Goal: Transaction & Acquisition: Purchase product/service

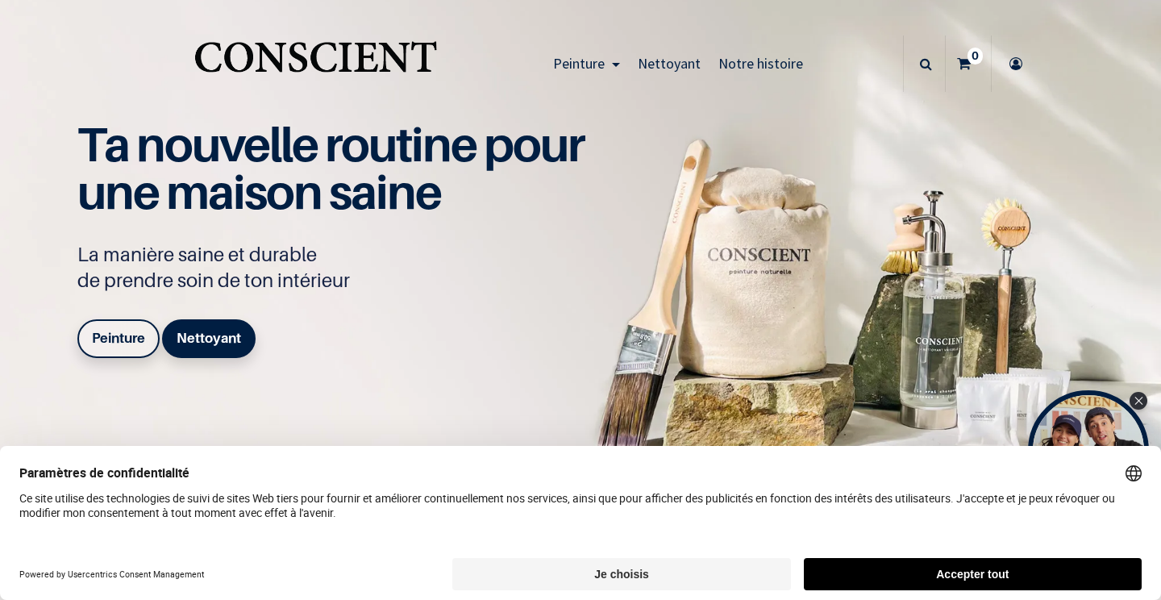
scroll to position [41, 0]
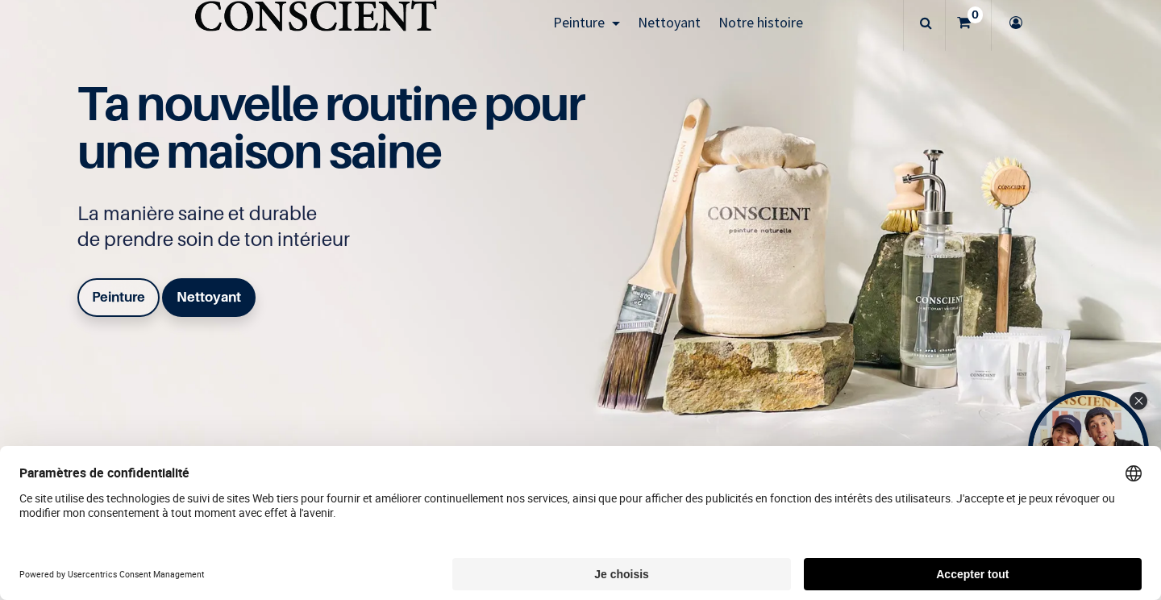
click at [717, 574] on button "Je choisis" at bounding box center [621, 574] width 338 height 32
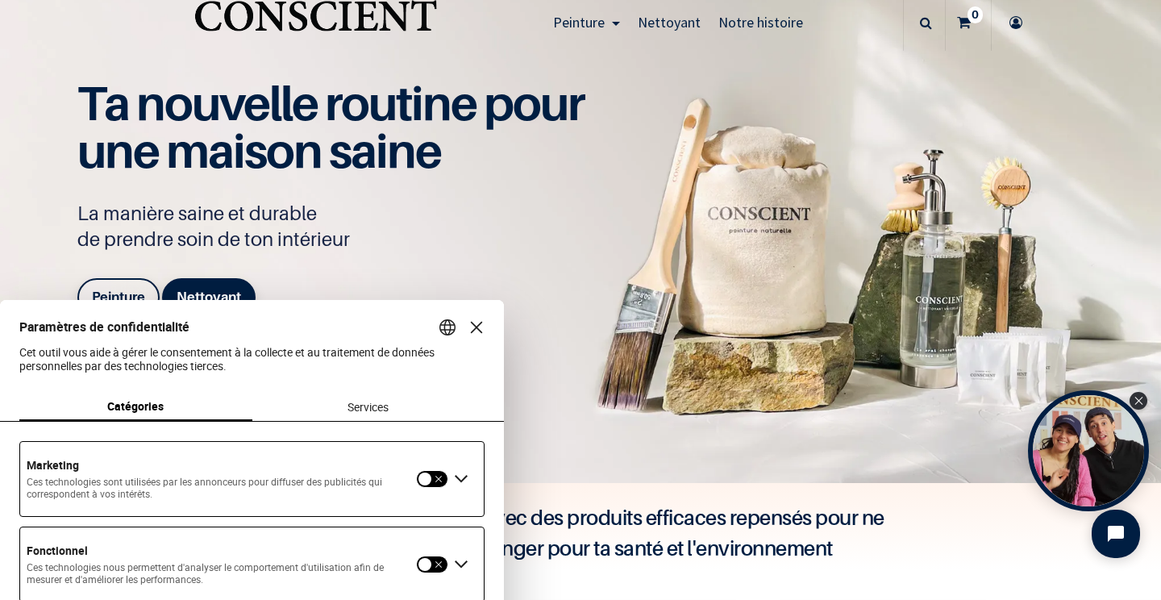
click at [479, 316] on div "Fermer la couche" at bounding box center [476, 327] width 23 height 23
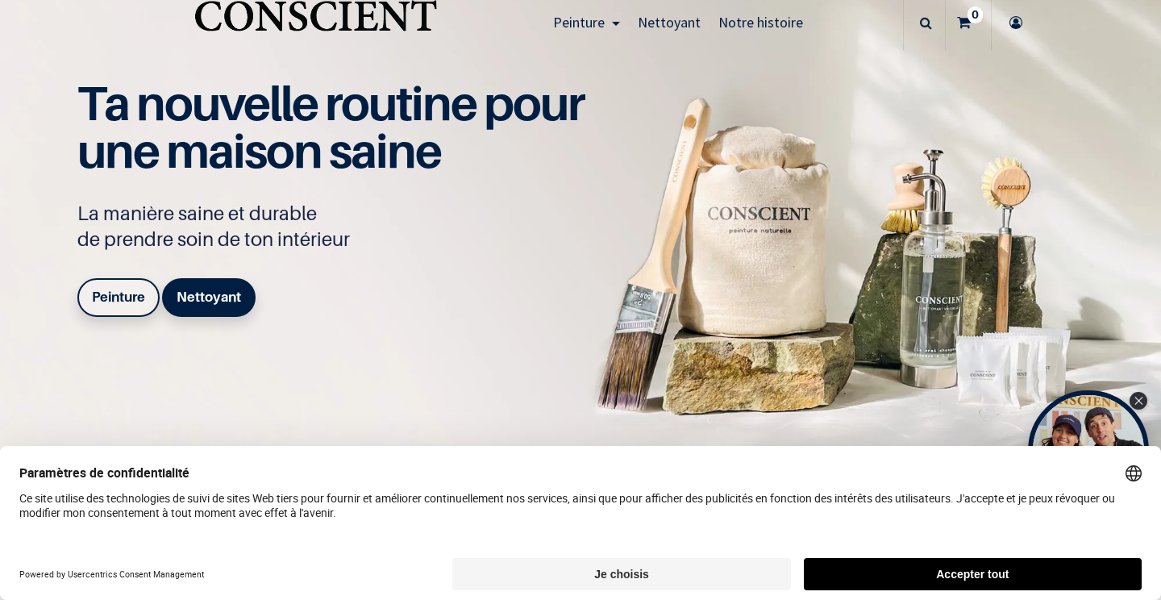
click at [754, 567] on button "Je choisis" at bounding box center [621, 574] width 338 height 32
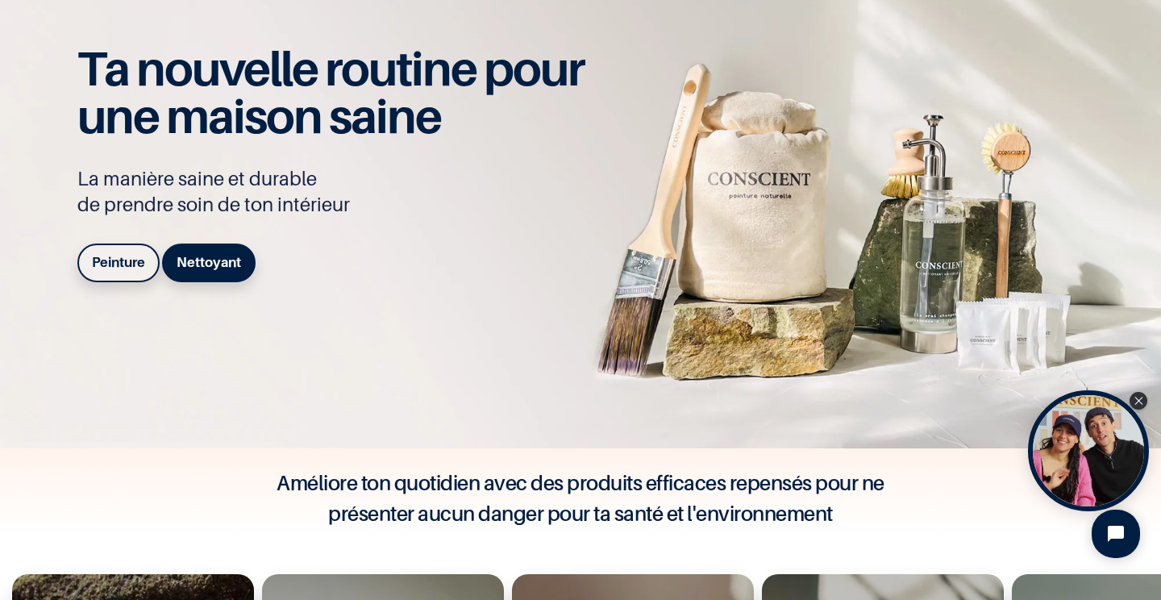
scroll to position [160, 0]
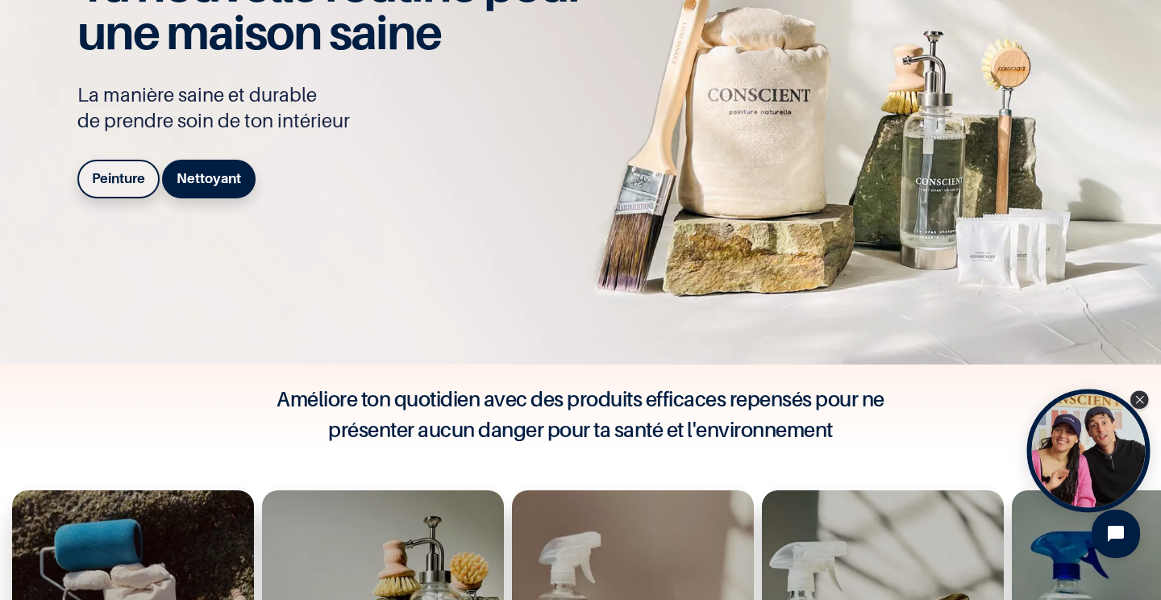
click at [1064, 438] on div "Open Tolstoy widget" at bounding box center [1088, 450] width 123 height 123
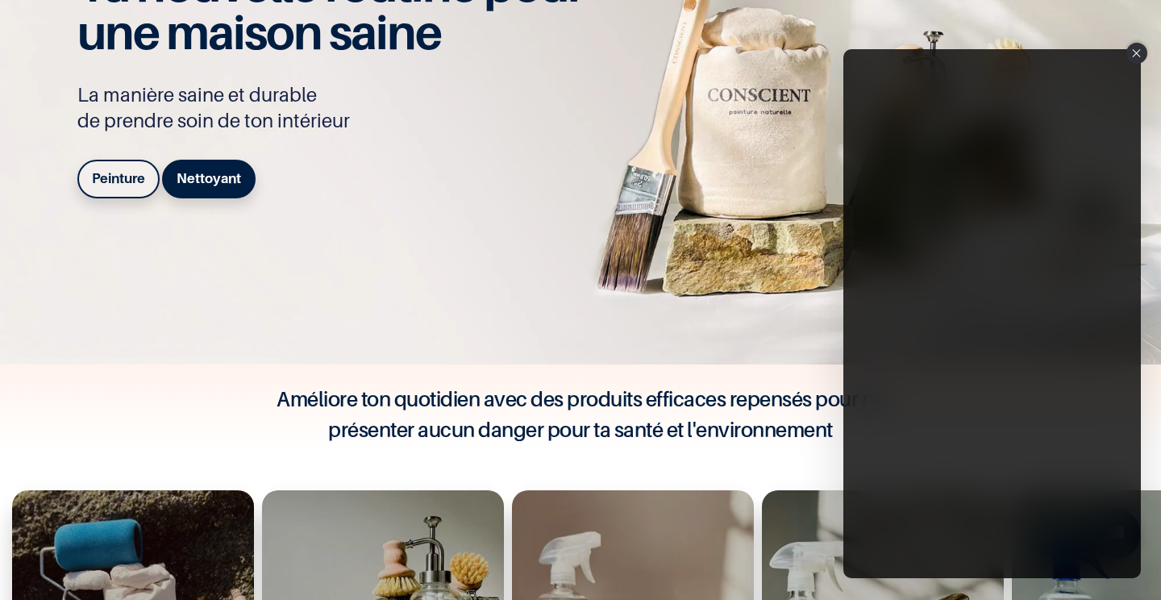
click at [1137, 48] on div "Close" at bounding box center [1136, 53] width 21 height 21
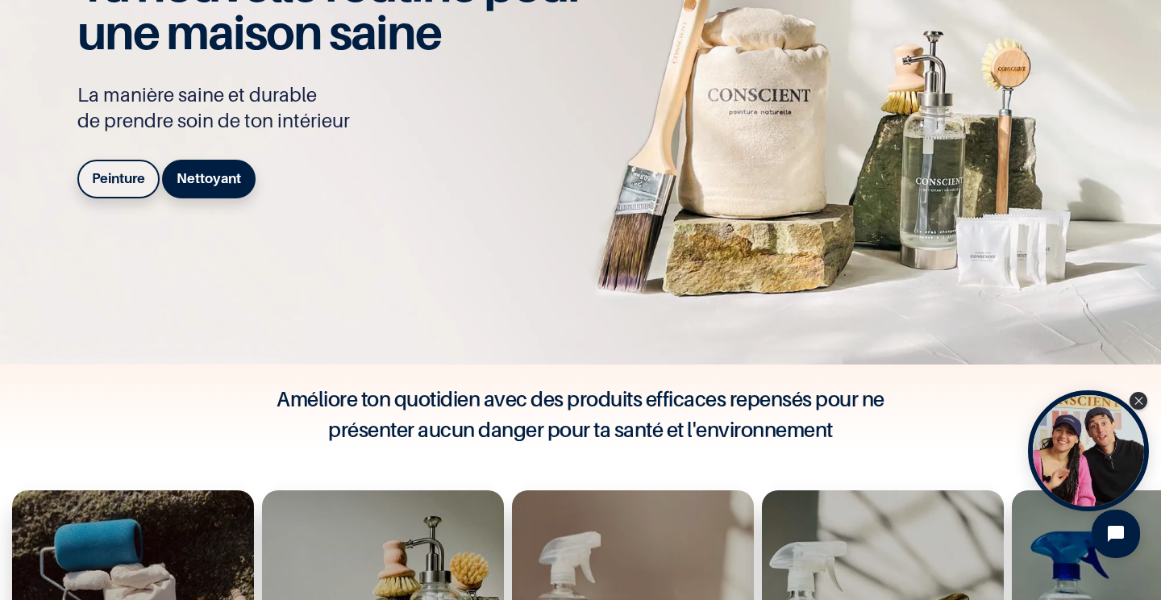
click at [800, 364] on img at bounding box center [580, 102] width 1161 height 524
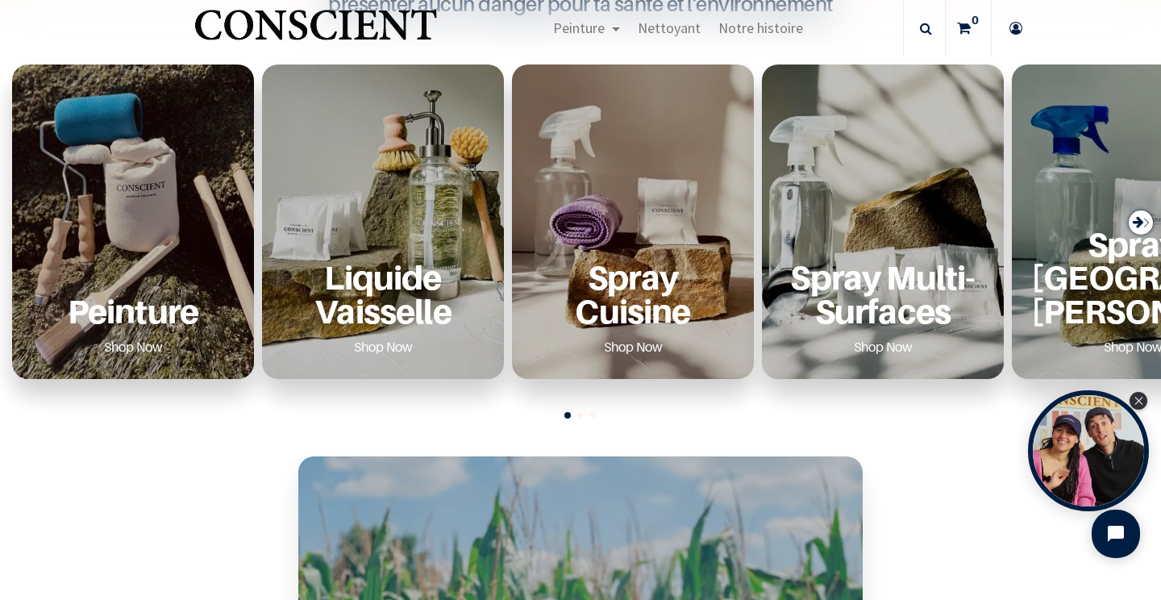
scroll to position [600, 0]
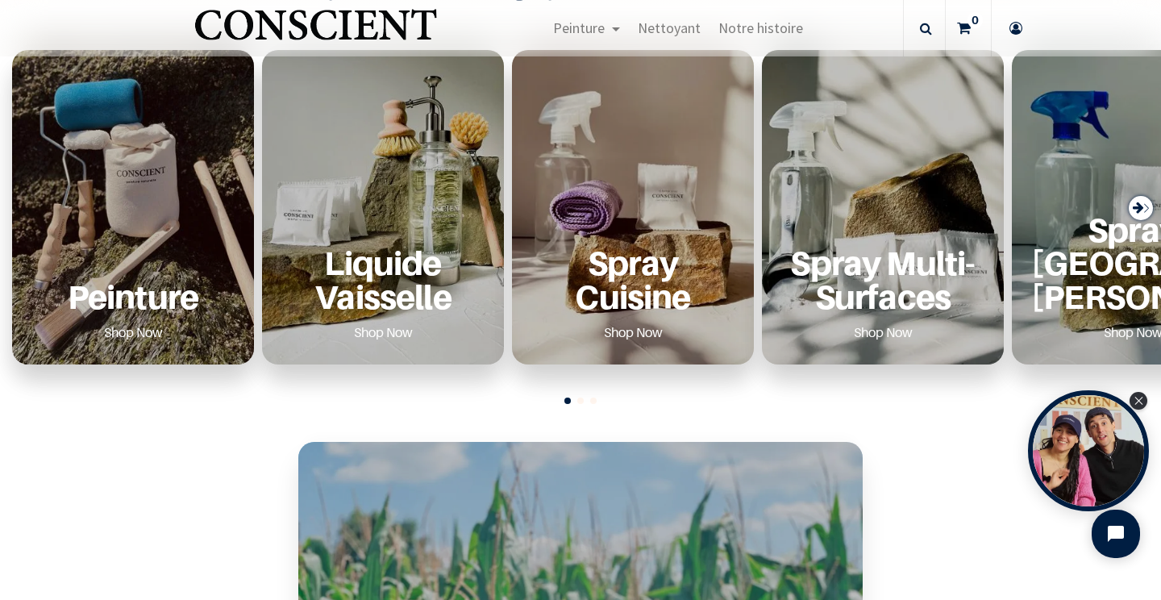
click at [1133, 202] on icon "Next slide" at bounding box center [1138, 208] width 11 height 22
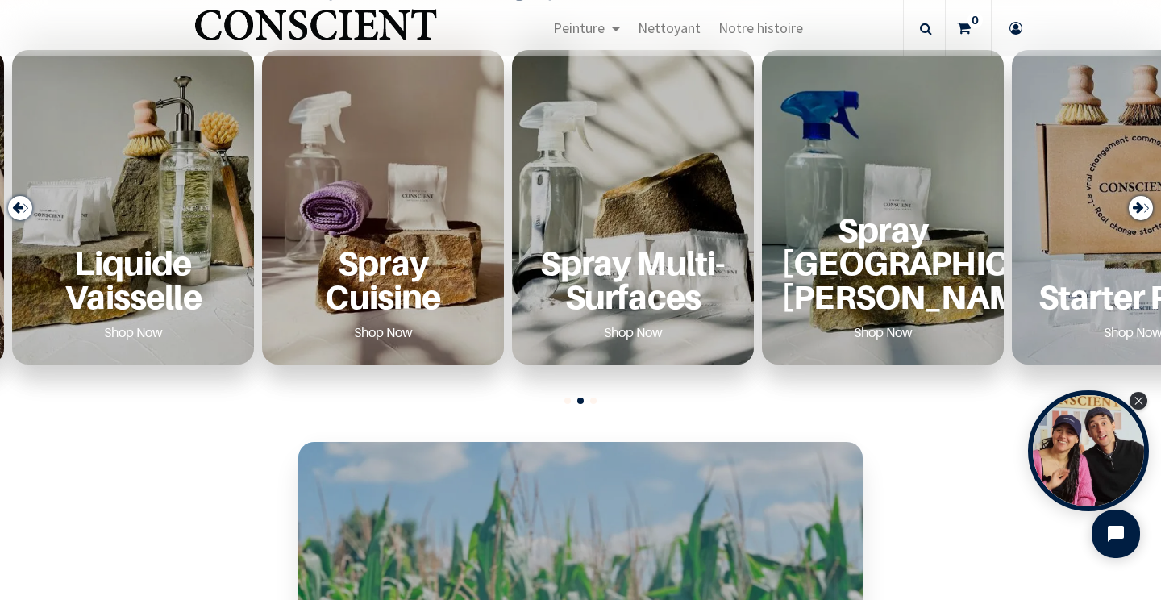
click at [1133, 202] on icon "Next slide" at bounding box center [1138, 208] width 11 height 22
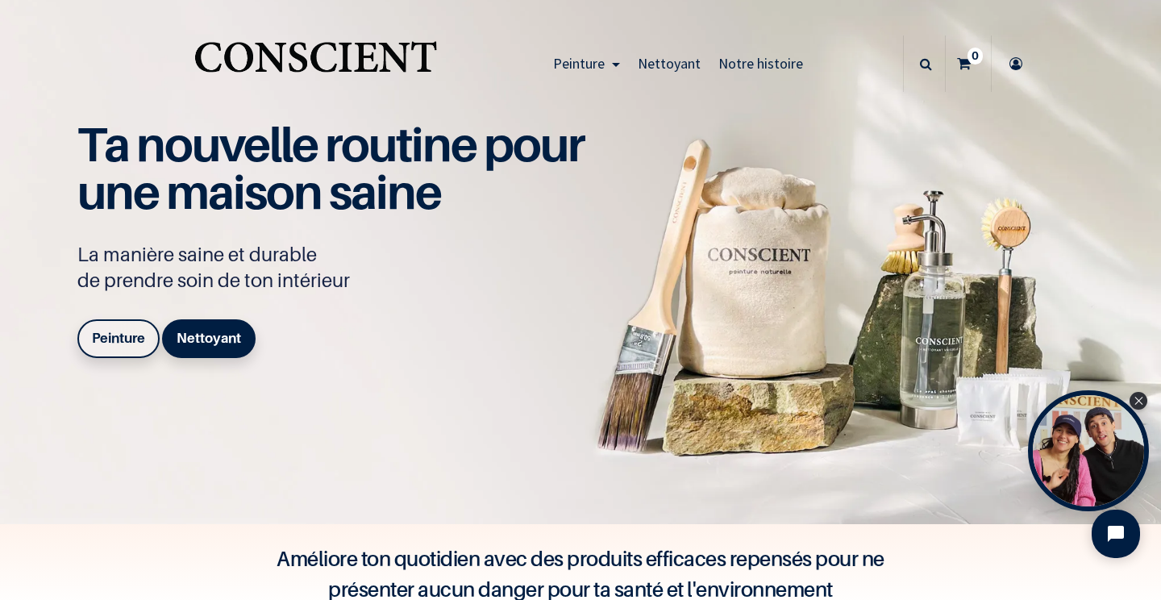
scroll to position [0, 0]
click at [128, 330] on b "Peinture" at bounding box center [118, 338] width 53 height 16
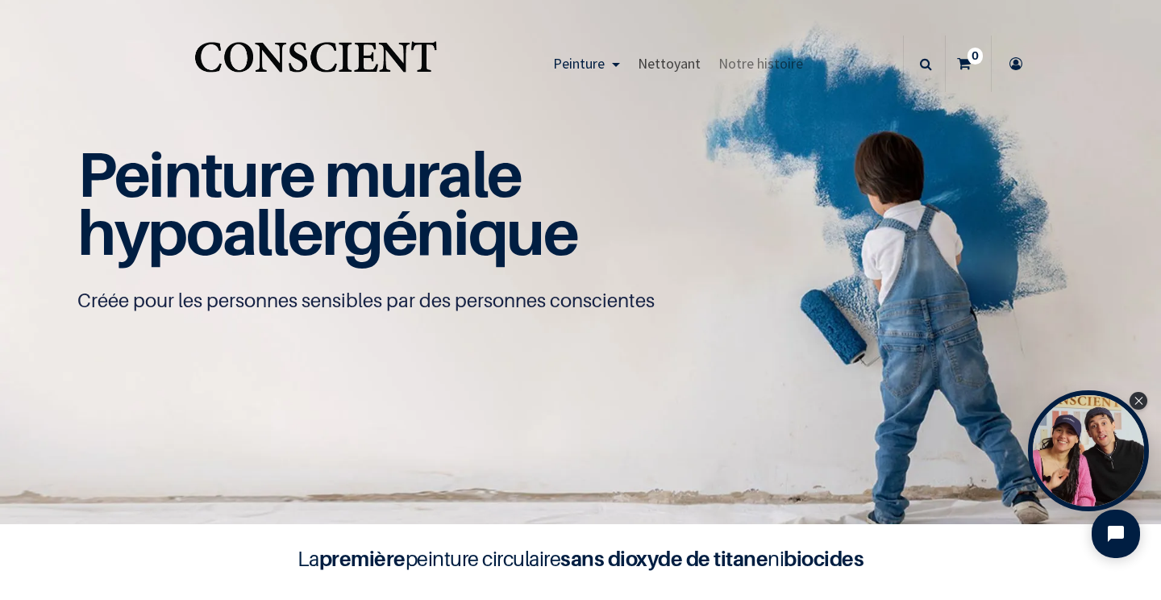
click at [688, 67] on span "Nettoyant" at bounding box center [669, 63] width 63 height 19
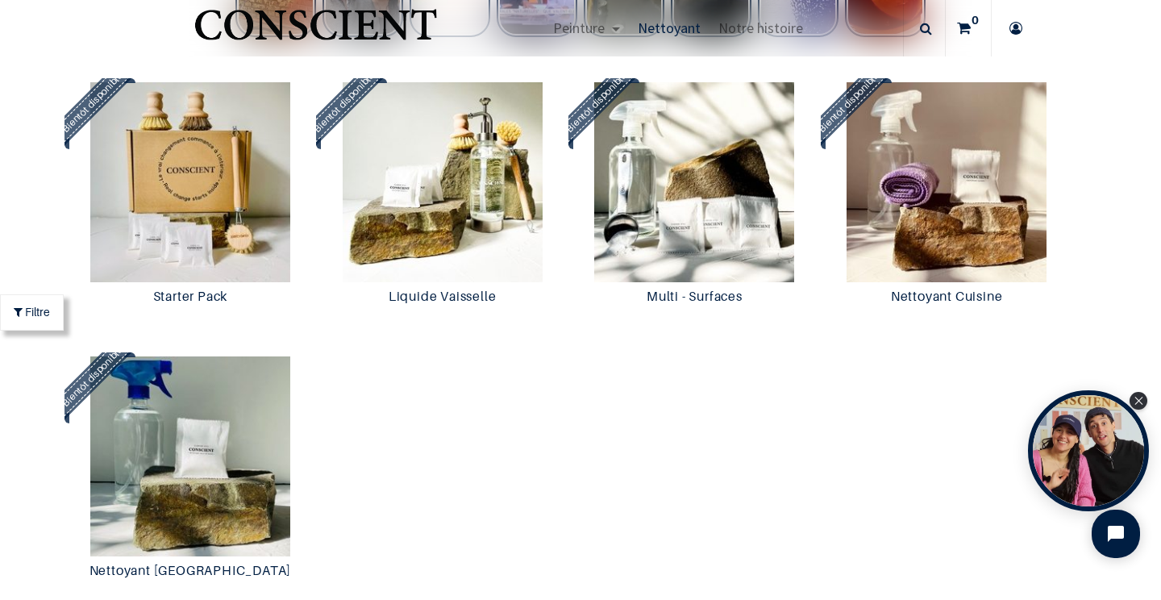
scroll to position [1318, 0]
click at [203, 422] on img at bounding box center [191, 455] width 244 height 200
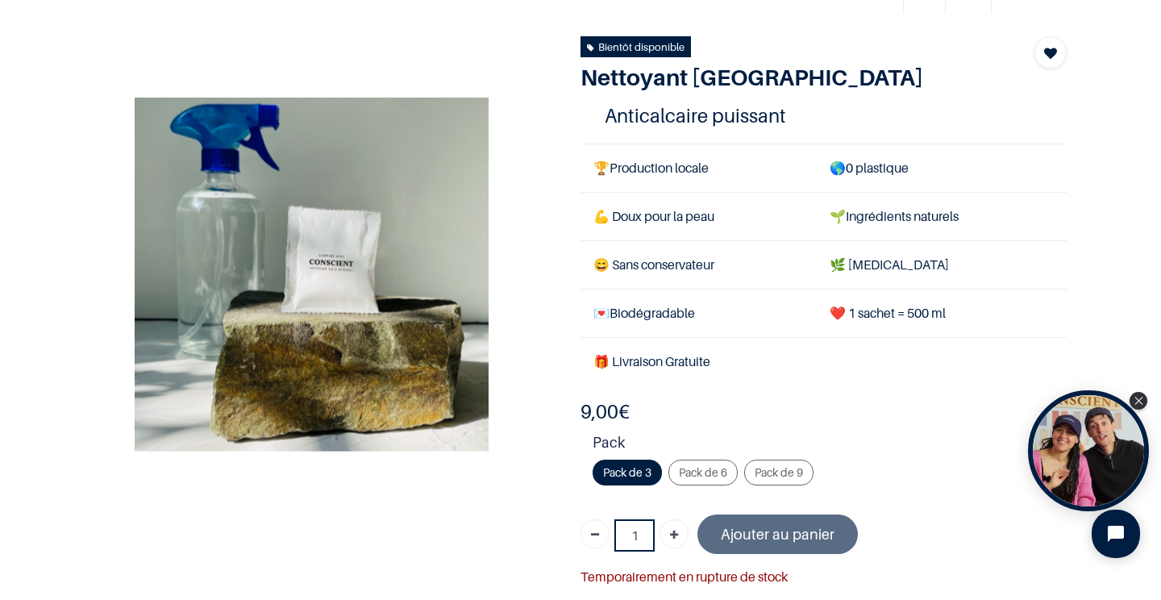
scroll to position [92, 0]
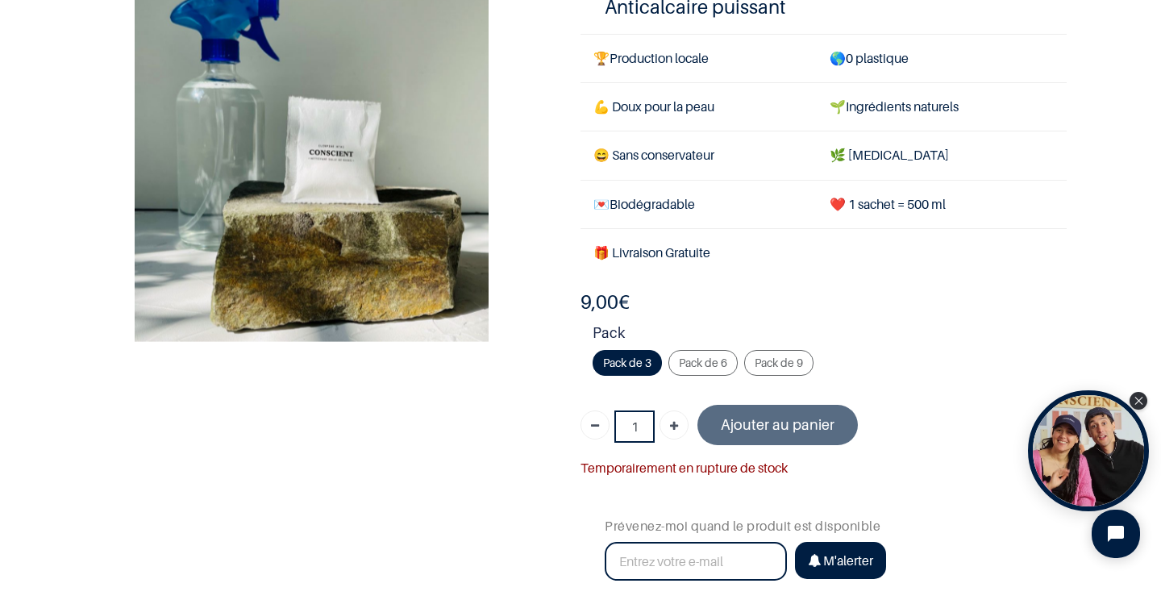
scroll to position [107, 0]
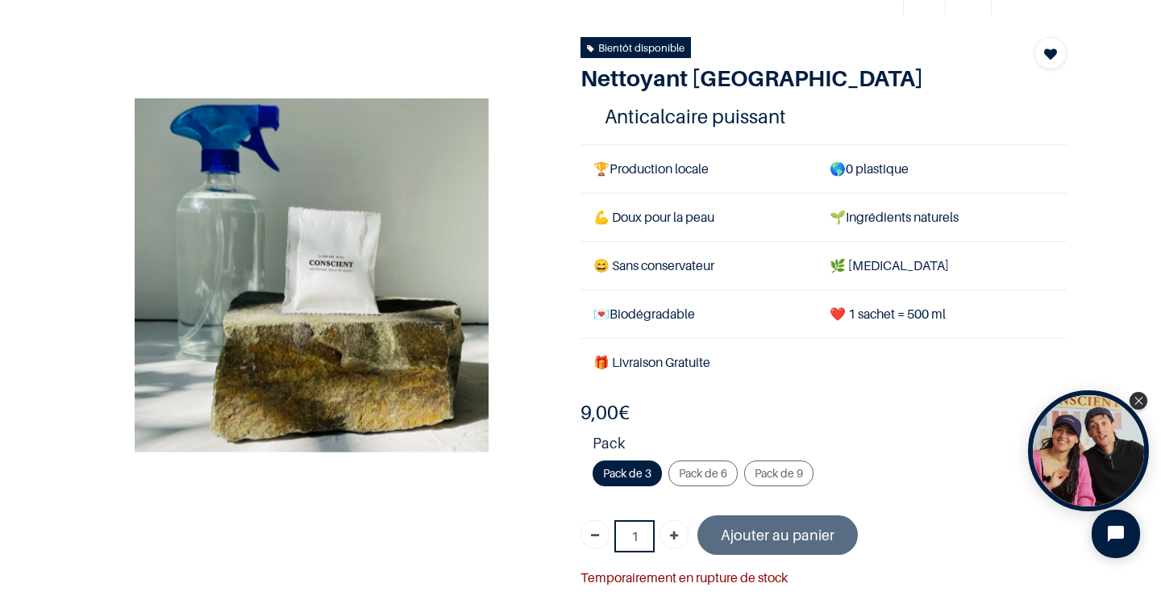
scroll to position [89, 0]
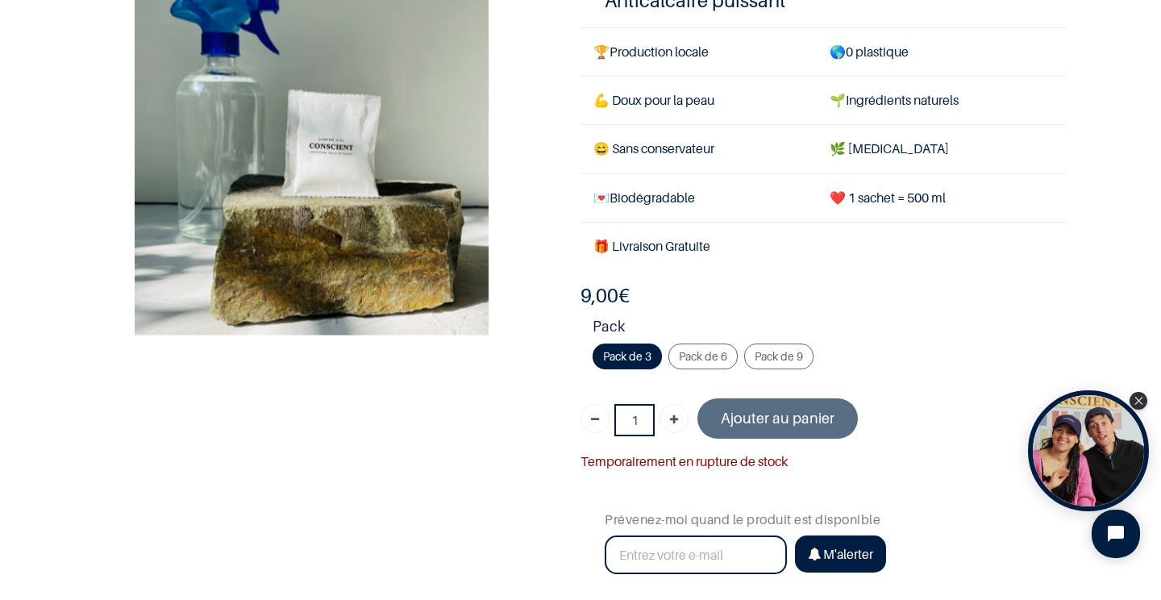
scroll to position [103, 0]
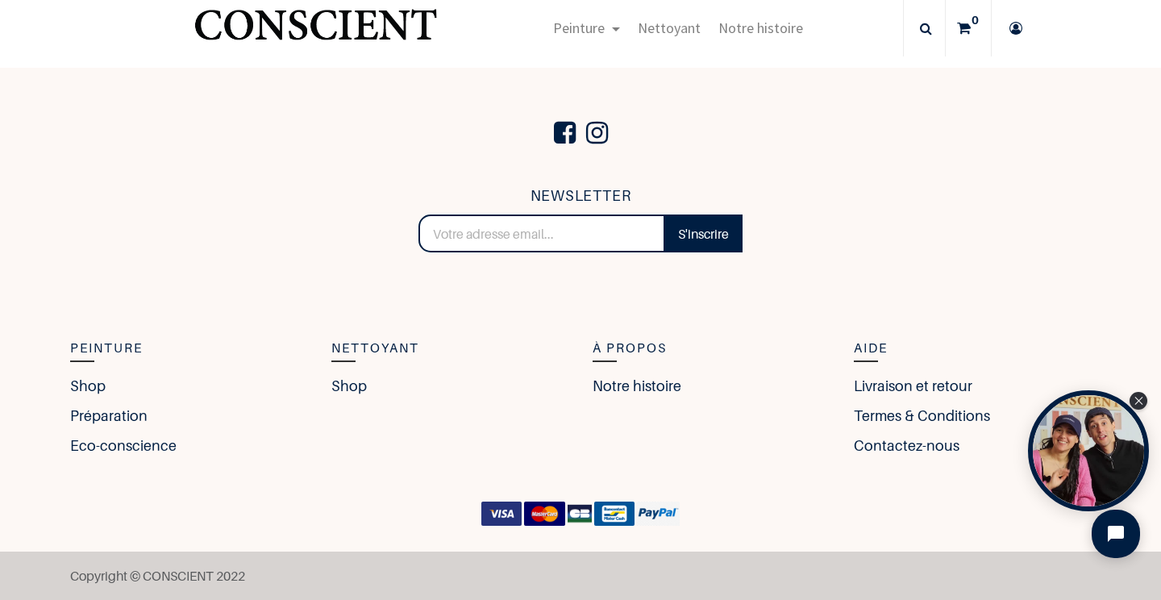
scroll to position [2434, 0]
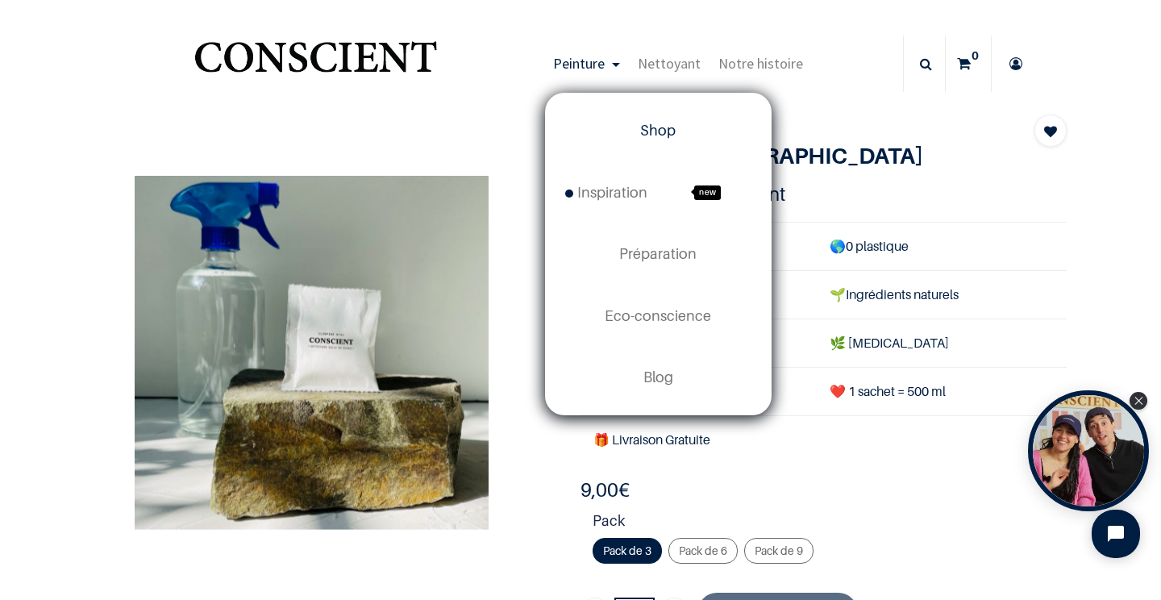
click at [629, 143] on link "Shop" at bounding box center [658, 130] width 225 height 61
click at [661, 129] on span "Shop" at bounding box center [657, 130] width 35 height 17
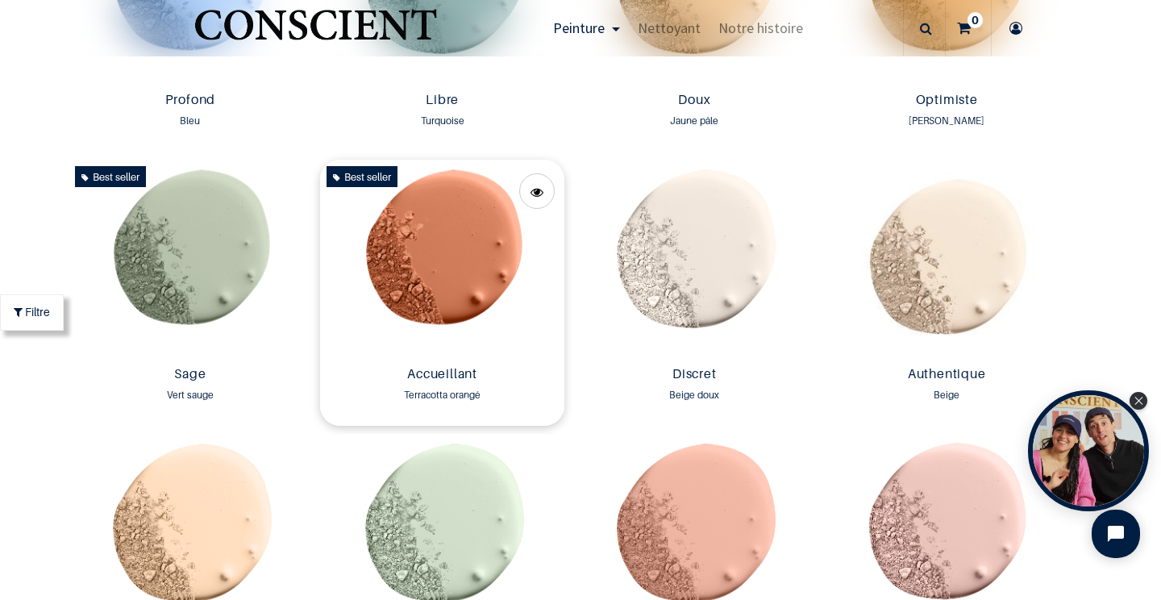
scroll to position [1374, 0]
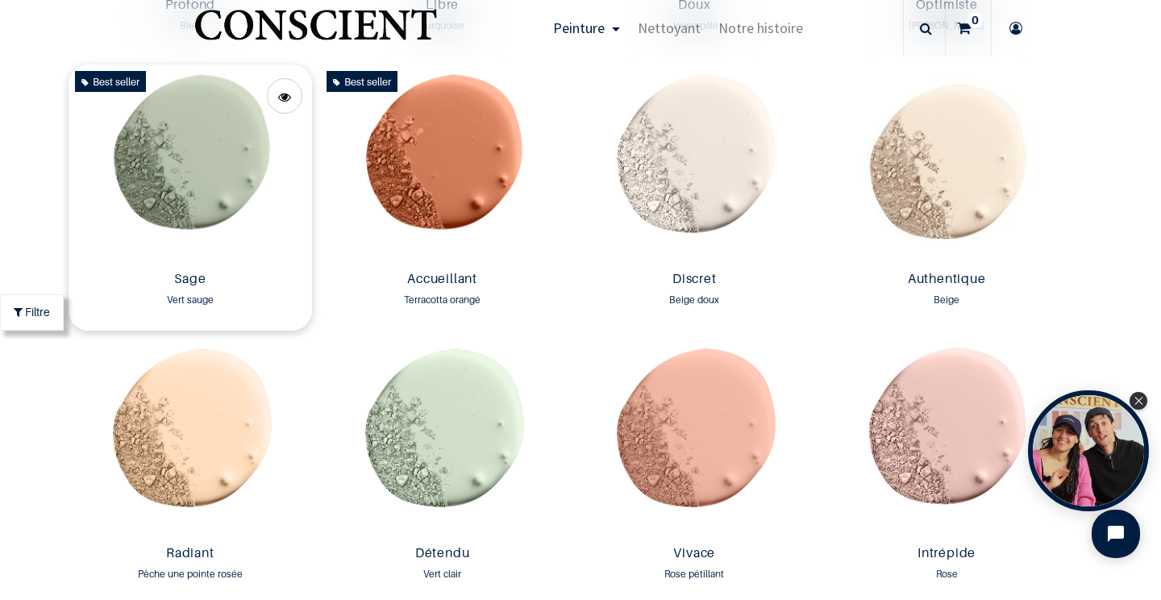
click at [242, 168] on img at bounding box center [191, 164] width 244 height 200
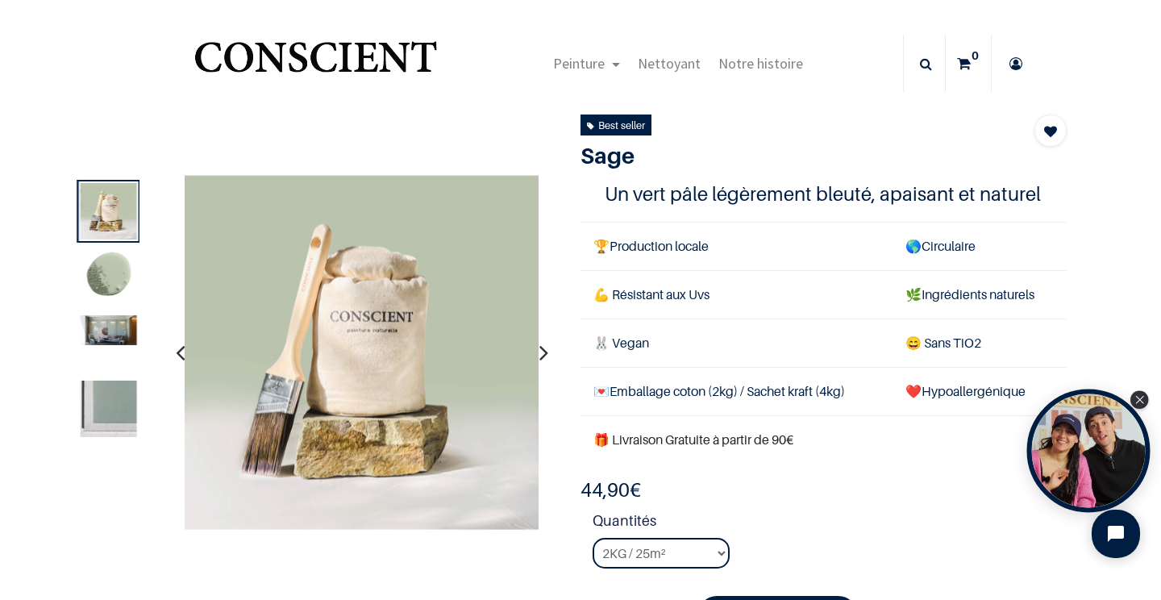
click at [1109, 451] on div "Open Tolstoy widget" at bounding box center [1088, 450] width 123 height 123
